Goal: Communication & Community: Share content

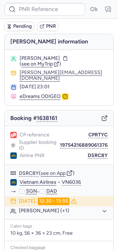
click at [45, 6] on input at bounding box center [44, 9] width 81 height 13
type input "TEMUWN"
click at [88, 4] on button "Ok" at bounding box center [93, 9] width 11 height 11
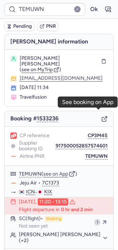
click at [102, 117] on icon "button" at bounding box center [104, 119] width 4 height 4
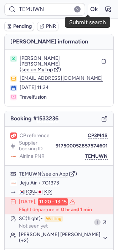
click at [88, 9] on button "Ok" at bounding box center [93, 9] width 11 height 11
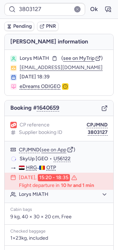
type input "CPHOVI"
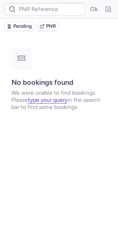
type input "CPAMRR"
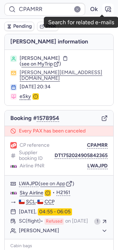
click at [105, 8] on icon "button" at bounding box center [107, 9] width 5 height 5
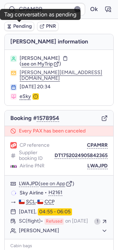
click at [24, 29] on span "Pending" at bounding box center [22, 26] width 19 height 6
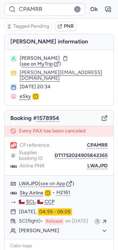
type input "CPRTYC"
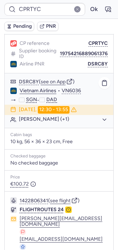
scroll to position [128, 0]
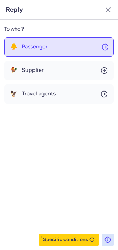
click at [28, 45] on span "Passenger" at bounding box center [35, 46] width 26 height 6
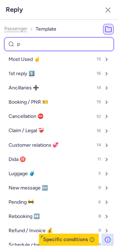
type input "pn"
select select "en"
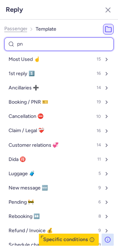
select select "en"
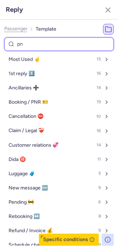
select select "en"
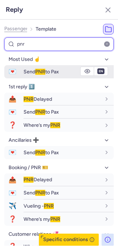
type input "pnr"
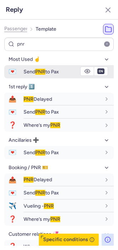
click at [22, 69] on button "💌 Send PNR to Pax" at bounding box center [58, 71] width 109 height 13
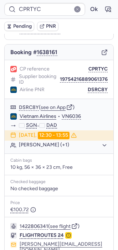
scroll to position [64, 0]
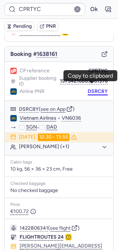
click at [93, 89] on button "DSRC8Y" at bounding box center [98, 92] width 20 height 6
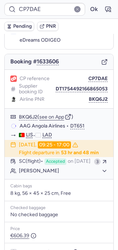
scroll to position [50, 0]
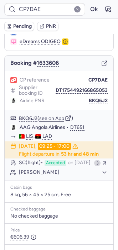
type input "CP6GT5"
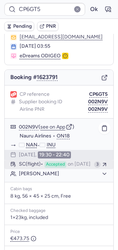
scroll to position [133, 0]
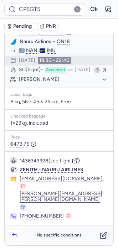
click at [13, 231] on button "button" at bounding box center [14, 234] width 11 height 11
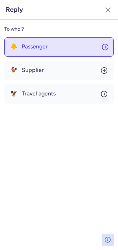
click at [46, 55] on button "🐥 Passenger" at bounding box center [58, 46] width 109 height 19
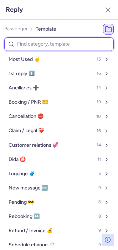
type input "f"
select select "en"
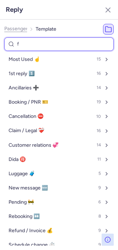
select select "en"
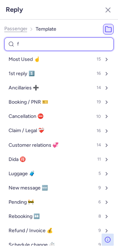
select select "en"
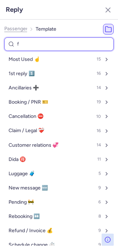
select select "en"
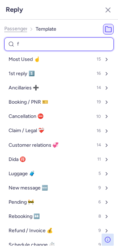
select select "en"
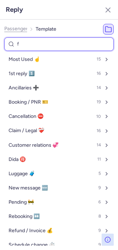
select select "en"
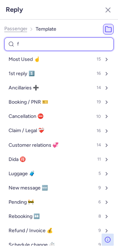
select select "en"
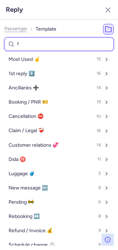
select select "en"
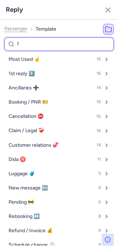
select select "en"
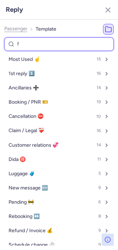
select select "en"
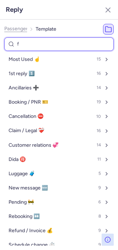
select select "en"
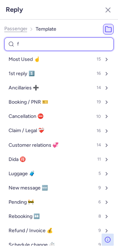
select select "en"
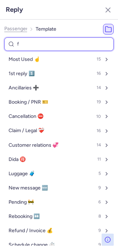
select select "en"
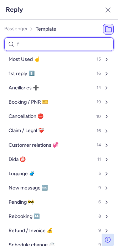
select select "en"
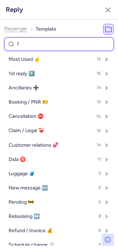
select select "en"
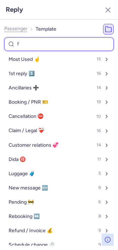
select select "en"
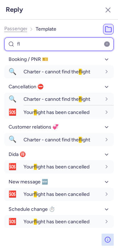
type input "f"
select select "en"
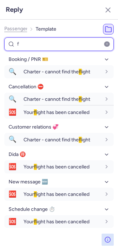
select select "en"
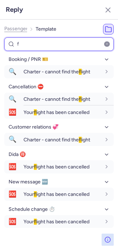
select select "en"
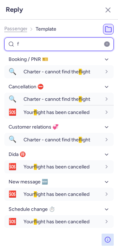
select select "en"
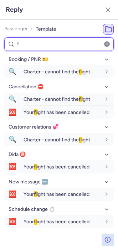
select select "en"
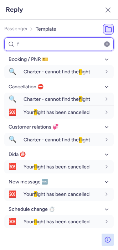
select select "en"
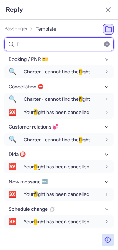
select select "en"
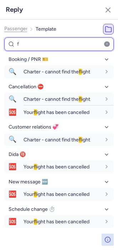
select select "en"
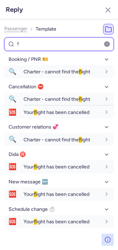
select select "en"
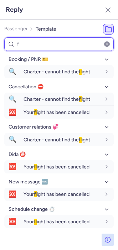
select select "en"
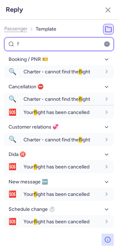
select select "en"
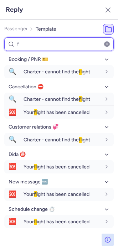
select select "en"
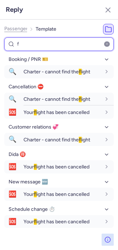
select select "en"
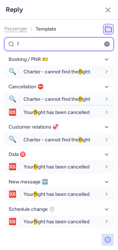
select select "en"
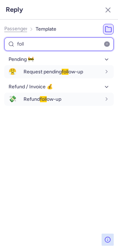
type input "foll"
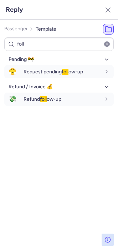
drag, startPoint x: 26, startPoint y: 148, endPoint x: 29, endPoint y: 117, distance: 30.3
click at [26, 148] on div "Pending 🚧 😤 Request pending foll ow-up fr en de nl pt es it ru en Refund / Invo…" at bounding box center [58, 150] width 109 height 192
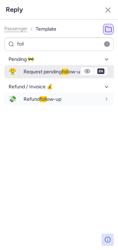
click at [39, 69] on span "Request pending foll ow-up" at bounding box center [52, 72] width 59 height 6
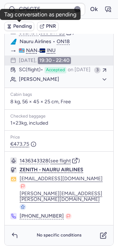
click at [13, 25] on span "Pending" at bounding box center [22, 26] width 19 height 6
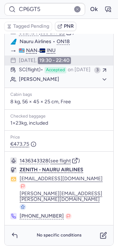
type input "CPHOVI"
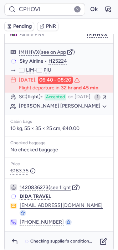
scroll to position [121, 0]
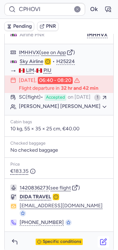
click at [100, 238] on icon "button" at bounding box center [103, 241] width 7 height 7
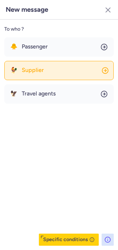
click at [36, 72] on span "Supplier" at bounding box center [33, 70] width 22 height 6
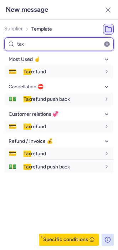
type input "tax"
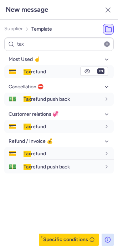
click at [36, 72] on span "Tax refund" at bounding box center [34, 72] width 22 height 6
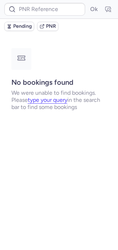
scroll to position [0, 0]
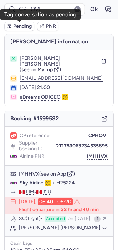
click at [19, 28] on span "Pending" at bounding box center [22, 26] width 19 height 6
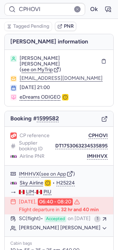
type input "CPLYX3"
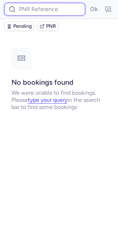
paste input "1911843250138939392"
click at [48, 4] on input "1911843250138939392" at bounding box center [44, 9] width 81 height 13
click at [88, 4] on button "Ok" at bounding box center [93, 9] width 11 height 11
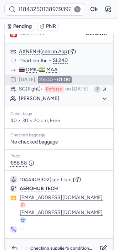
scroll to position [0, 0]
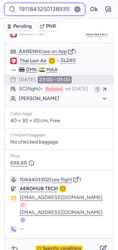
click at [37, 8] on input "1911843250138939392" at bounding box center [44, 9] width 81 height 13
paste input "26226520825819136"
click at [37, 8] on input "1926226520825819136" at bounding box center [44, 9] width 81 height 13
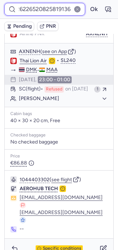
type input "1926226520825819136"
click at [88, 4] on button "Ok" at bounding box center [93, 9] width 11 height 11
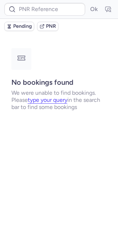
scroll to position [0, 0]
